Goal: Information Seeking & Learning: Understand process/instructions

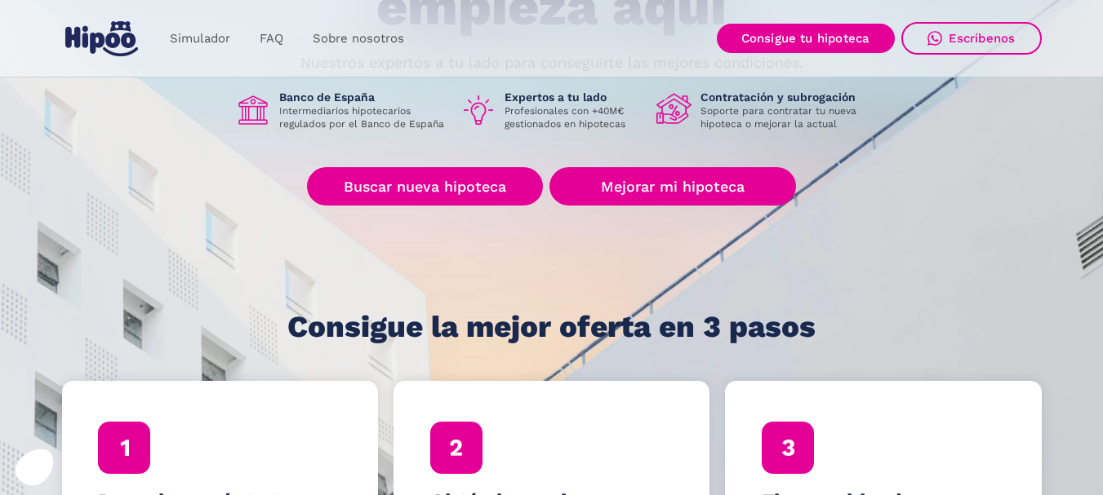
scroll to position [238, 0]
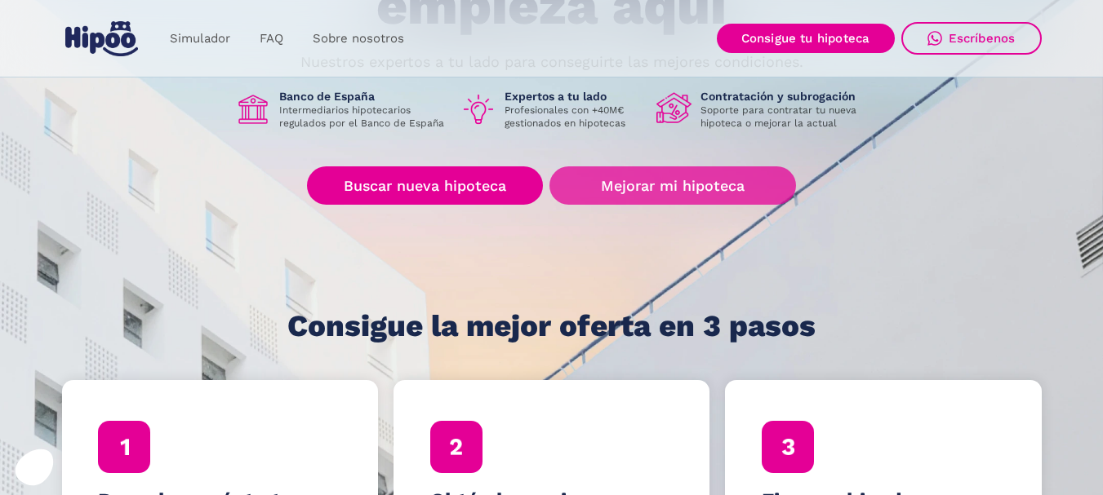
click at [627, 175] on link "Mejorar mi hipoteca" at bounding box center [672, 185] width 246 height 38
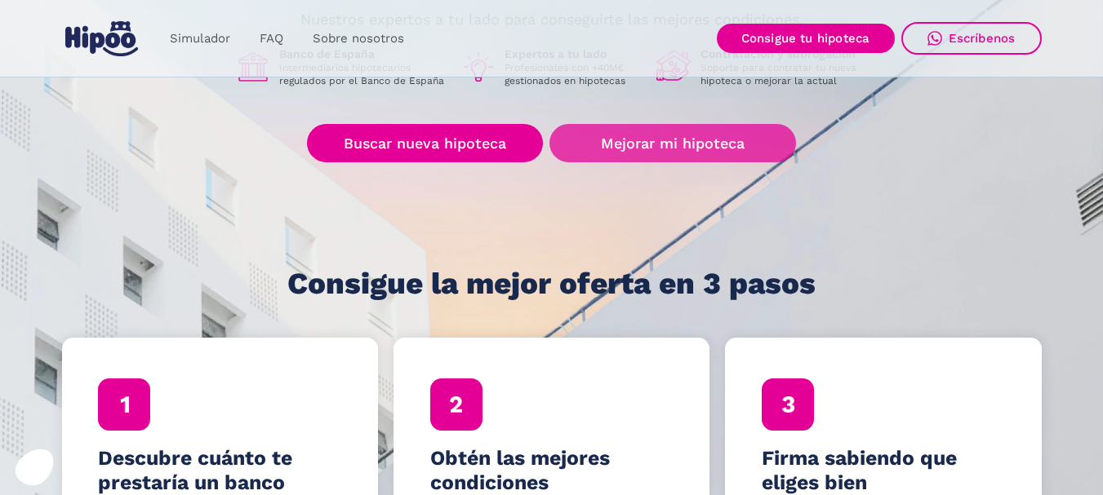
click at [622, 131] on link "Mejorar mi hipoteca" at bounding box center [672, 143] width 246 height 38
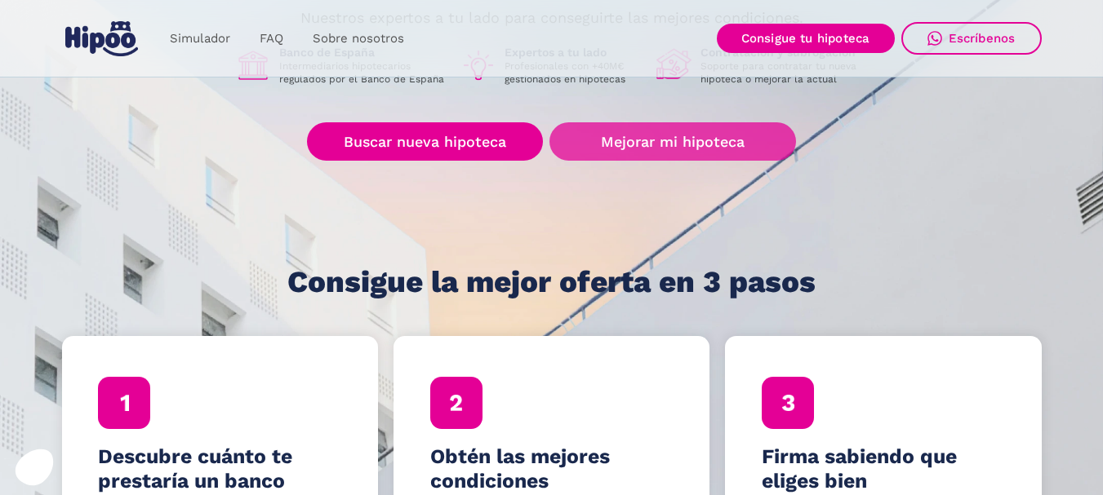
click at [653, 139] on link "Mejorar mi hipoteca" at bounding box center [672, 141] width 246 height 38
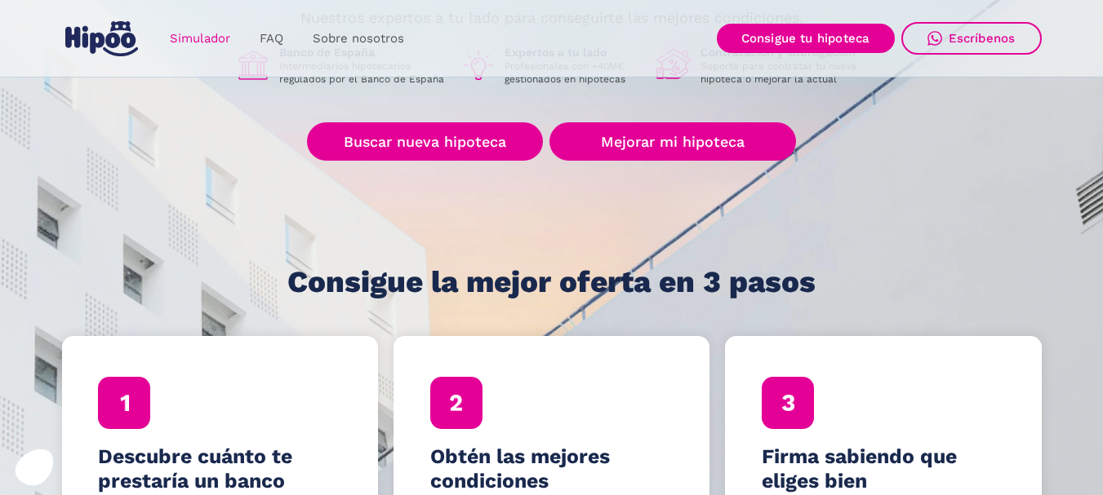
click at [194, 38] on link "Simulador" at bounding box center [200, 39] width 90 height 32
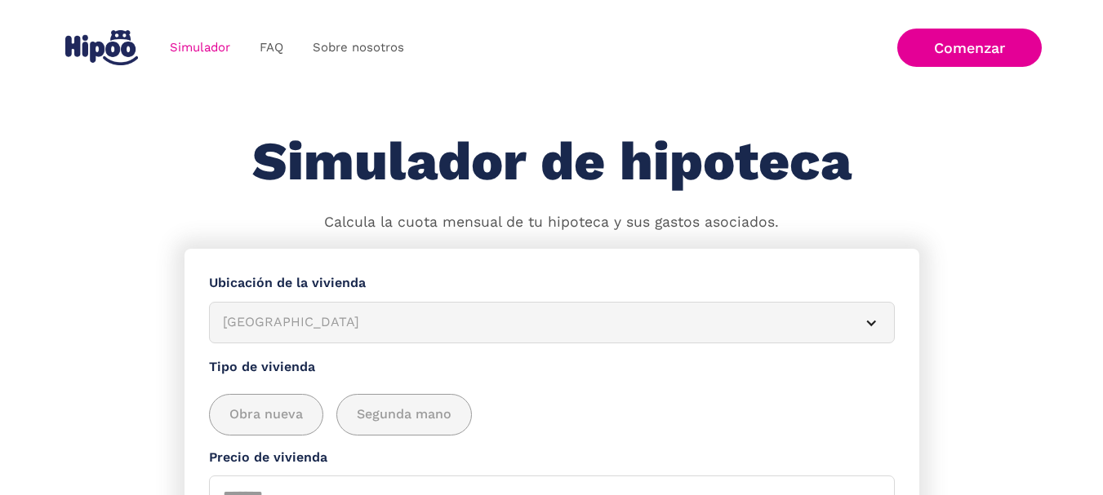
click at [100, 42] on img "home" at bounding box center [101, 47] width 73 height 35
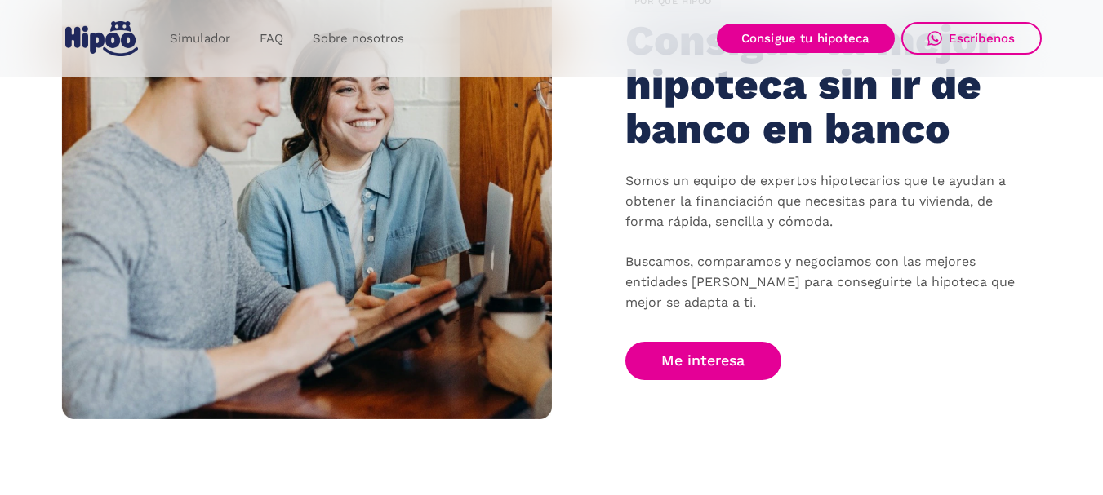
scroll to position [1108, 0]
